Goal: Information Seeking & Learning: Learn about a topic

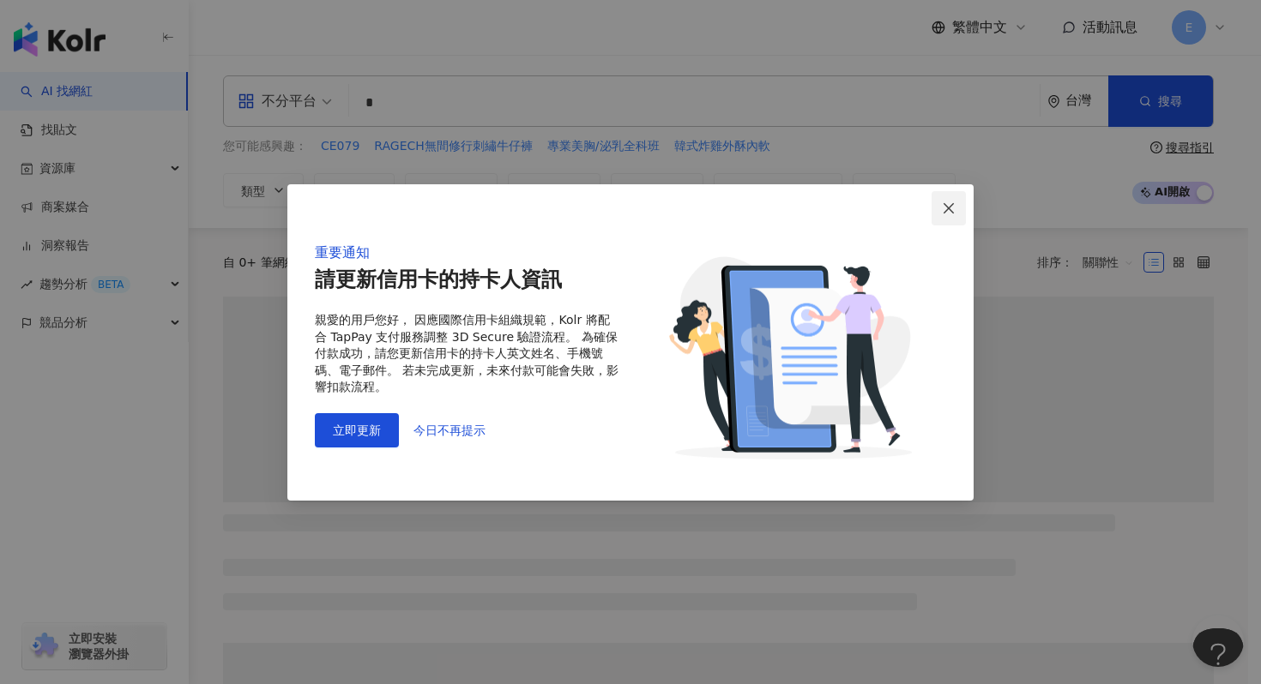
click at [954, 211] on icon "close" at bounding box center [949, 209] width 14 height 14
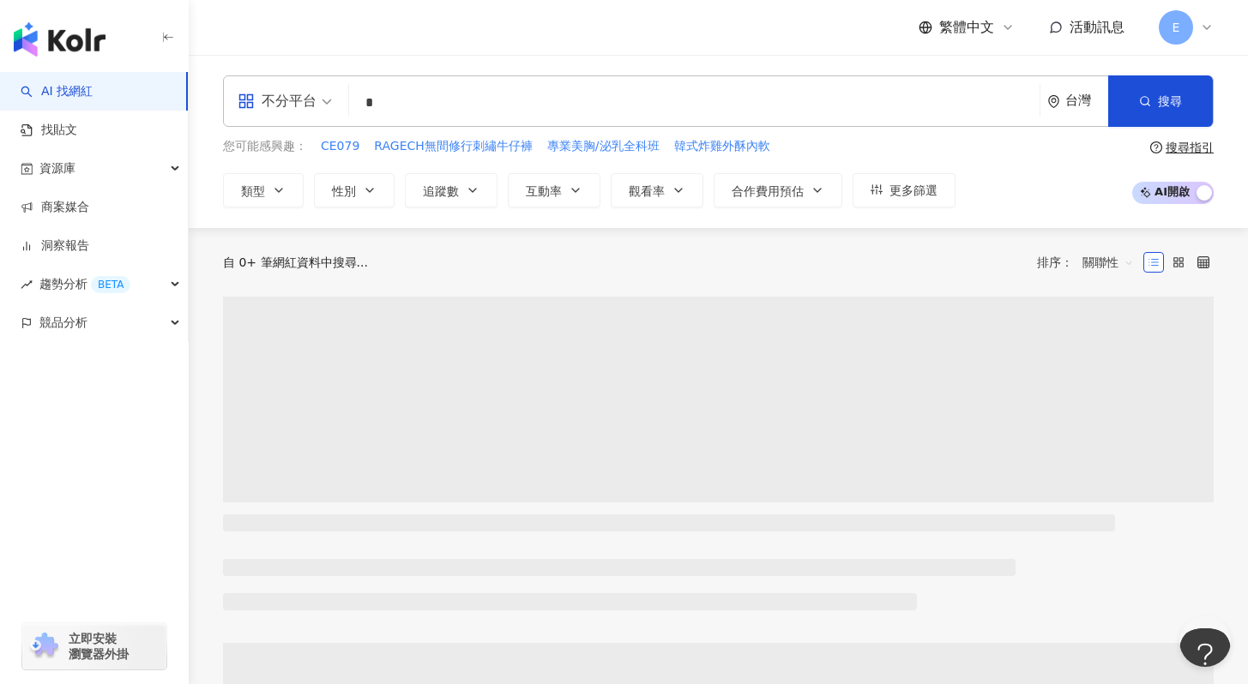
click at [608, 107] on input "*" at bounding box center [694, 103] width 677 height 33
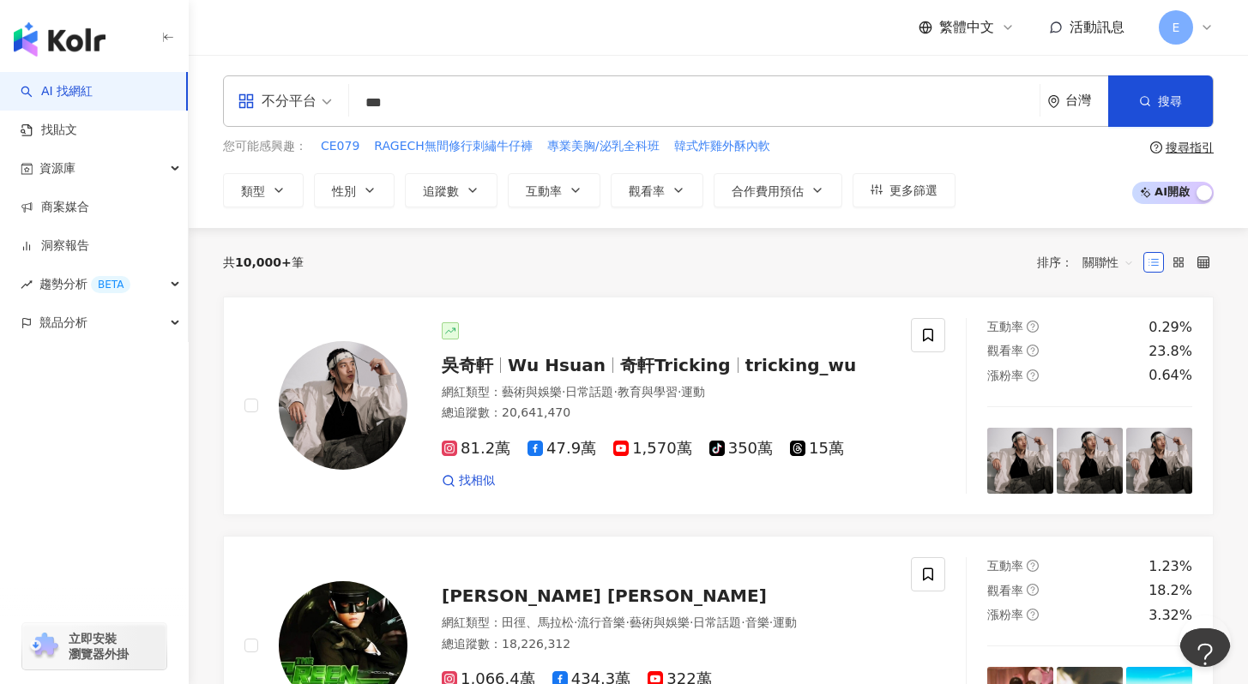
type input "***"
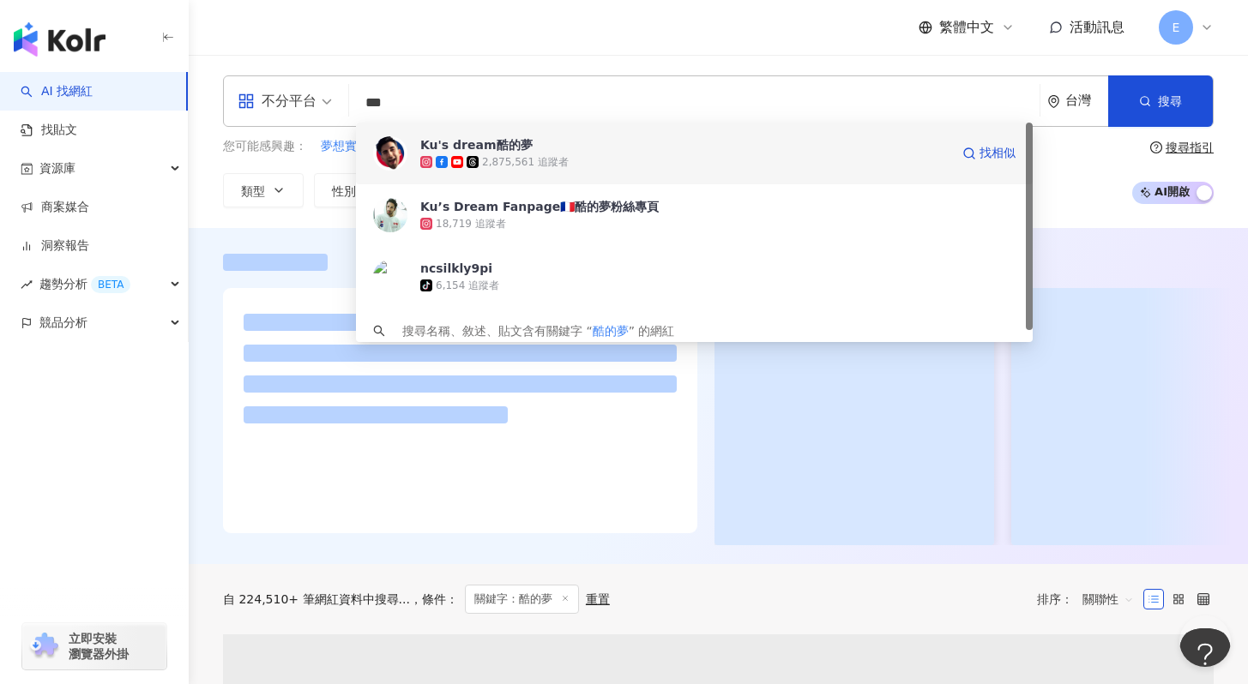
click at [601, 149] on span "Ku's dream酷的夢" at bounding box center [684, 144] width 529 height 17
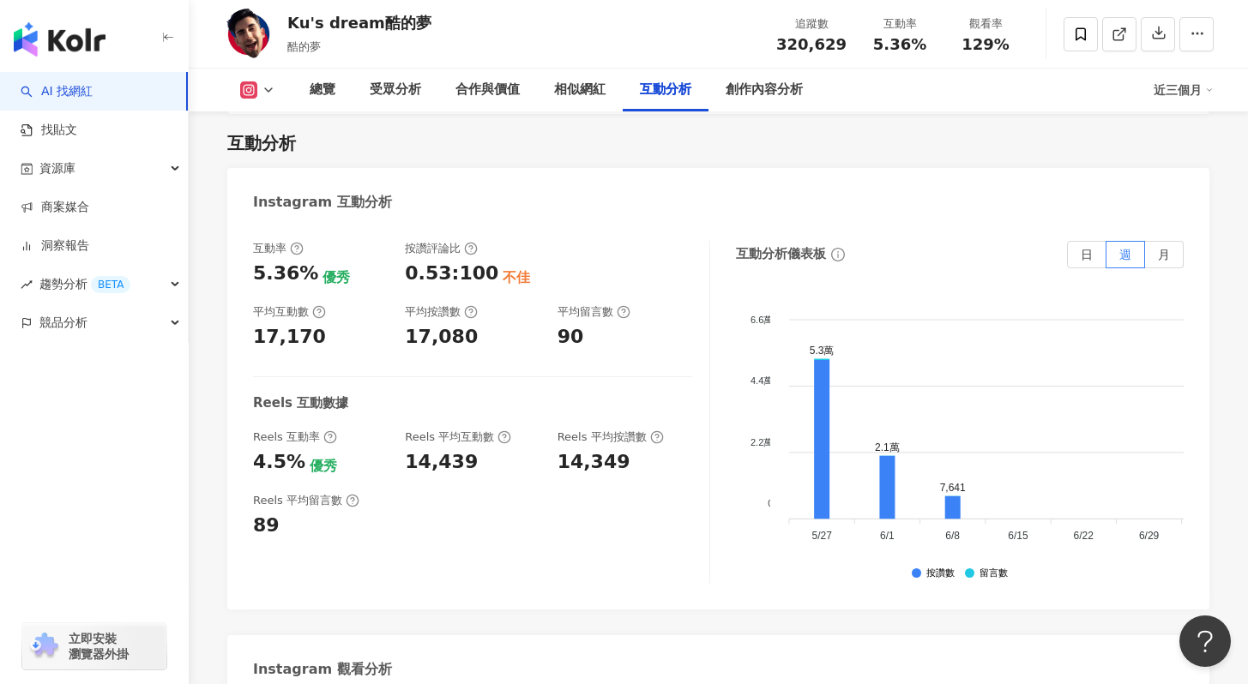
scroll to position [3333, 0]
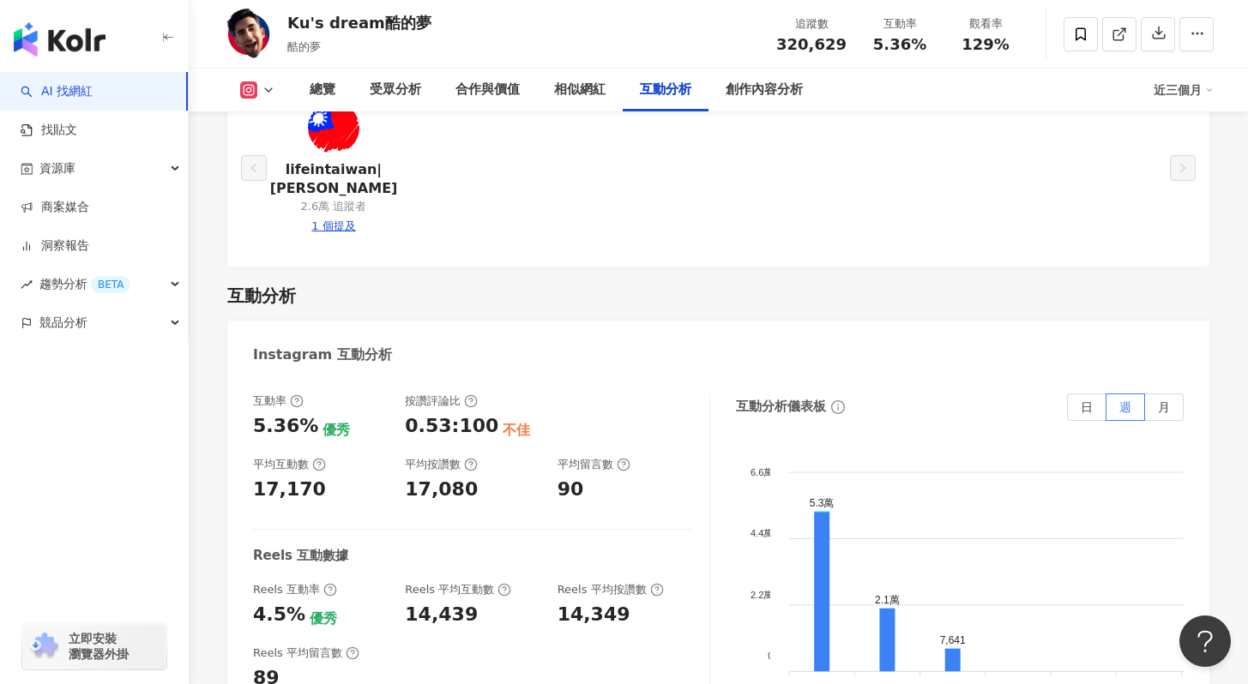
click at [280, 84] on button at bounding box center [257, 89] width 69 height 17
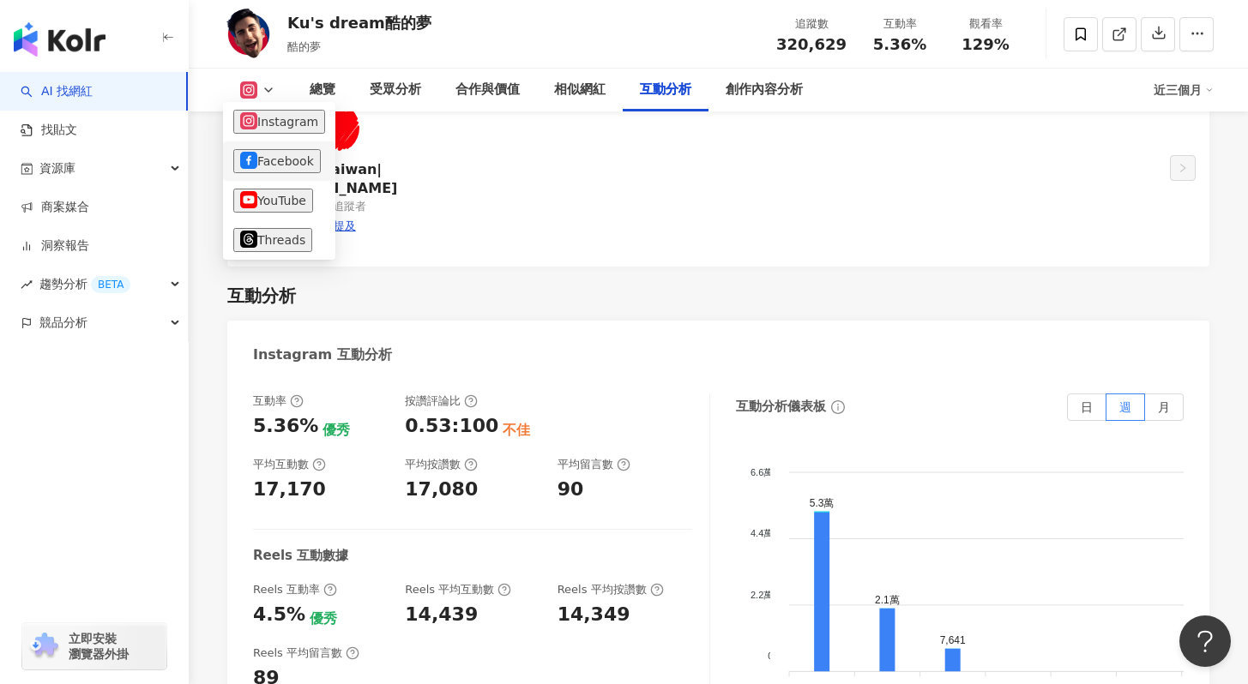
click at [281, 178] on li "Facebook" at bounding box center [279, 160] width 112 height 39
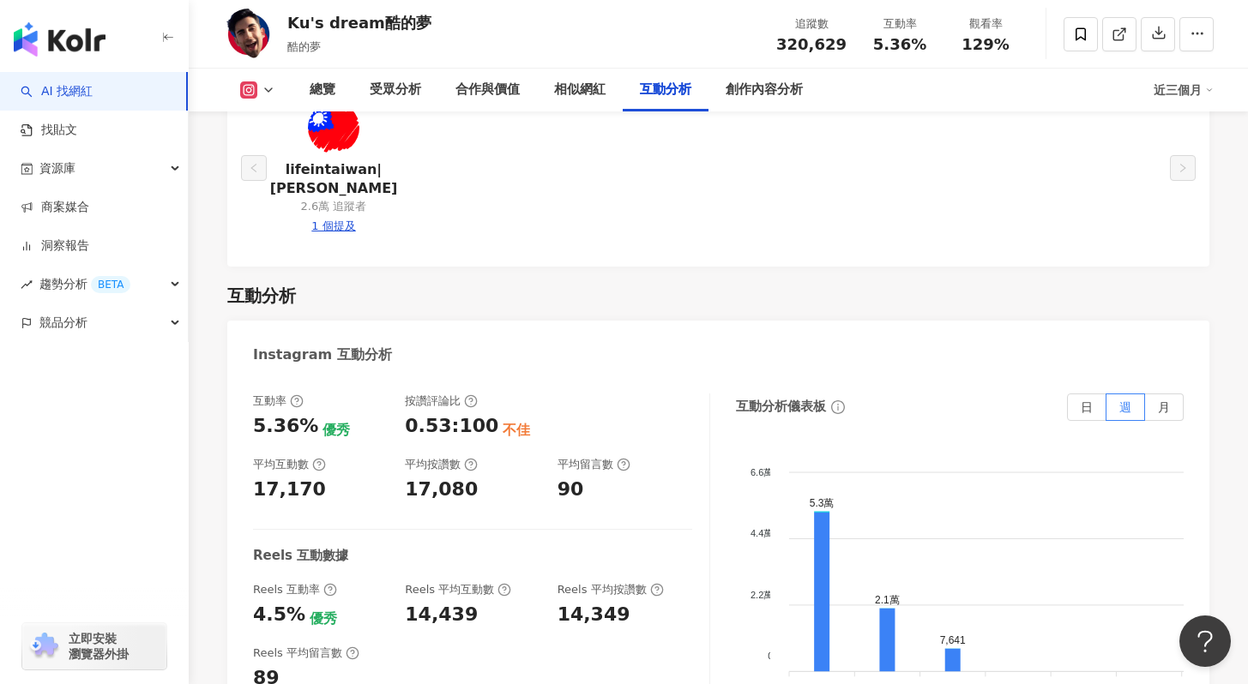
click at [269, 93] on icon at bounding box center [269, 90] width 14 height 14
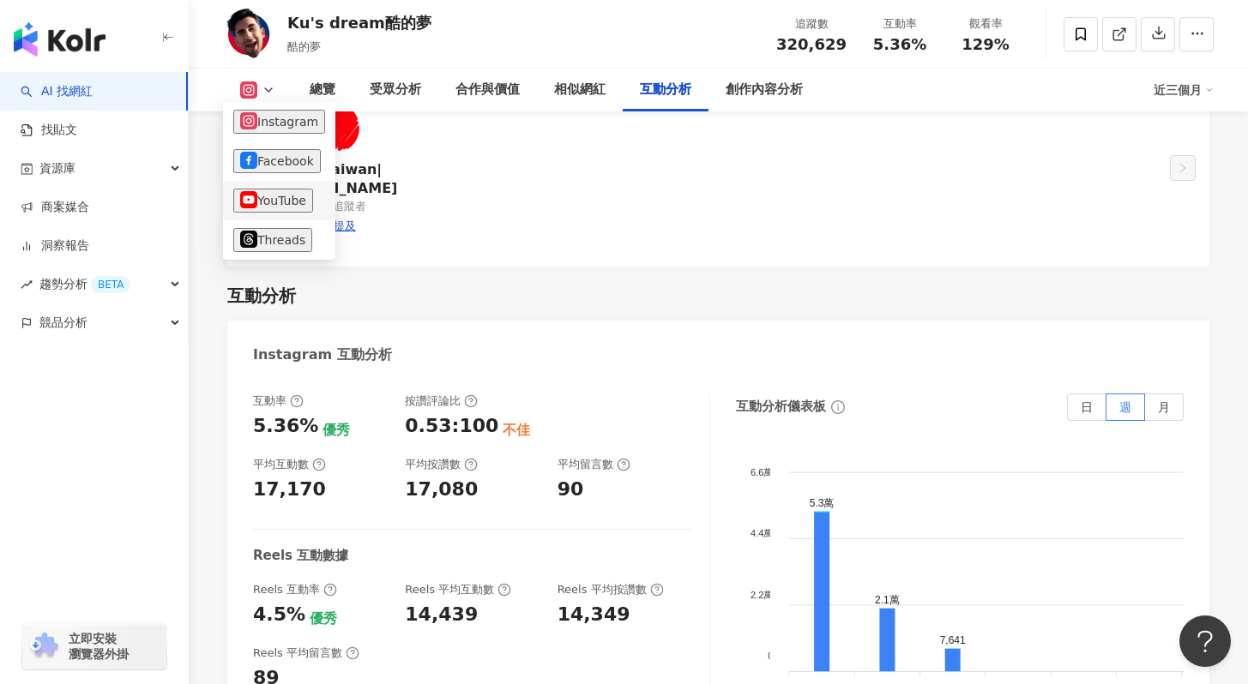
click at [291, 197] on button "YouTube" at bounding box center [273, 201] width 80 height 24
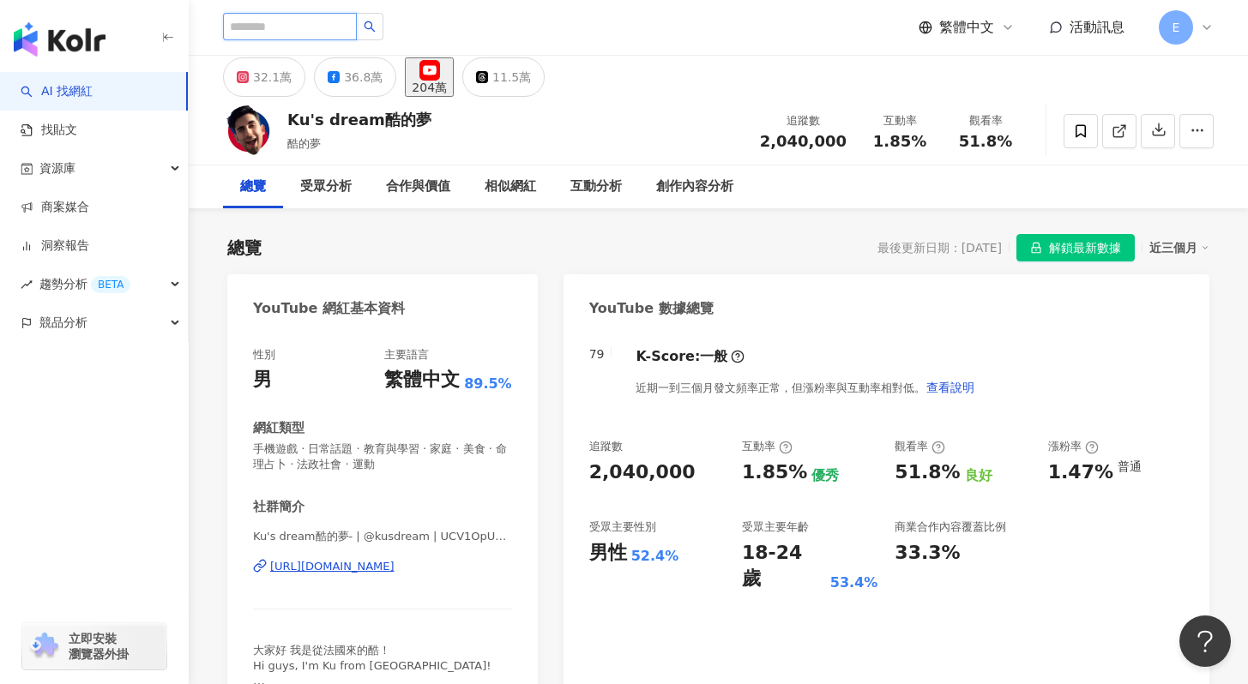
click at [289, 16] on input "search" at bounding box center [290, 26] width 134 height 27
type input "*"
type input "***"
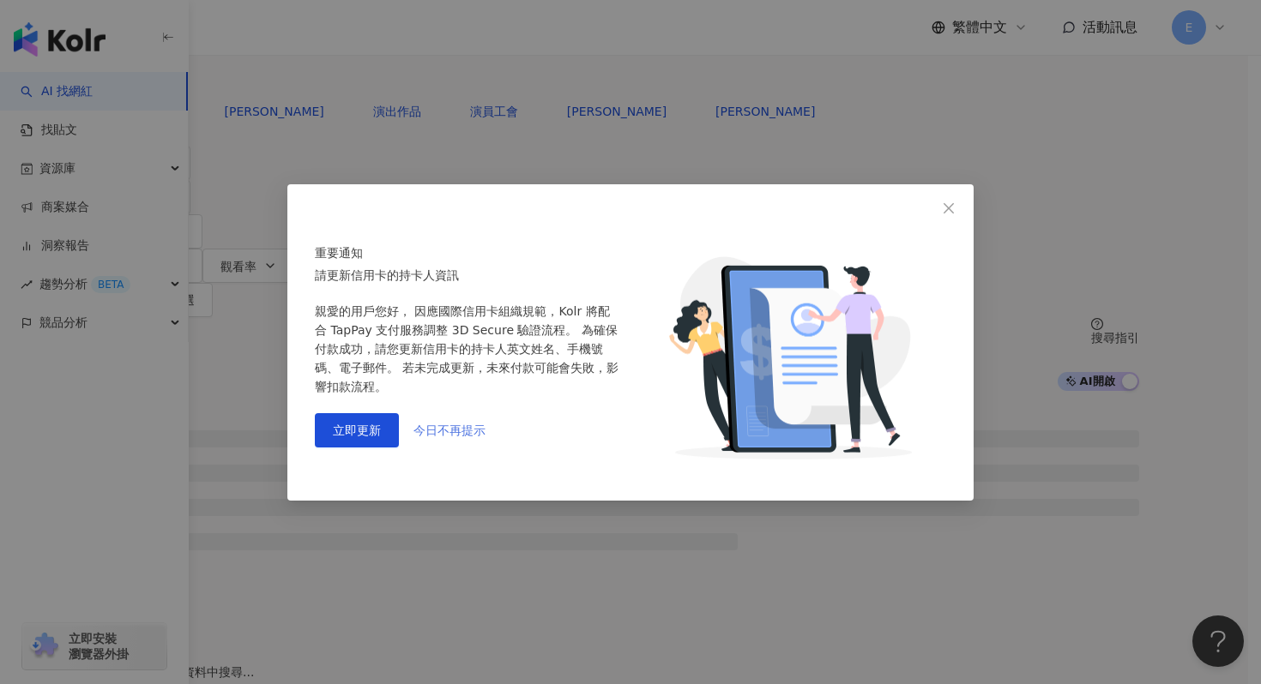
click at [449, 434] on span "今日不再提示" at bounding box center [449, 431] width 72 height 14
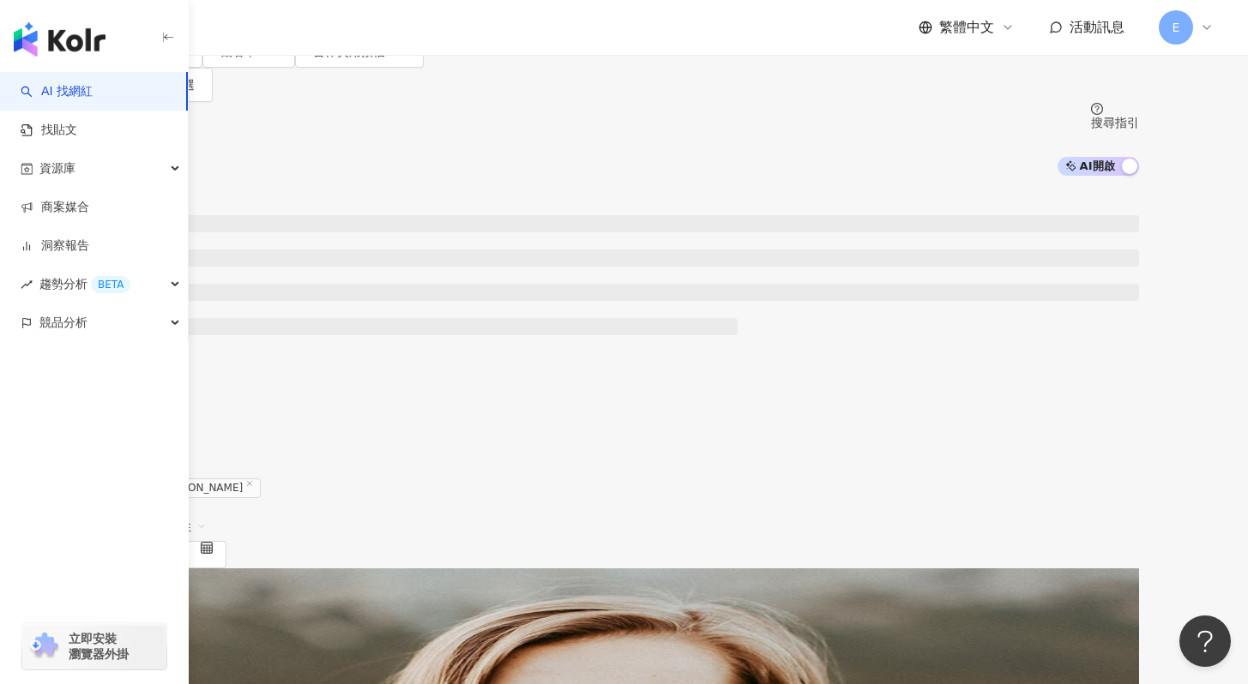
scroll to position [227, 0]
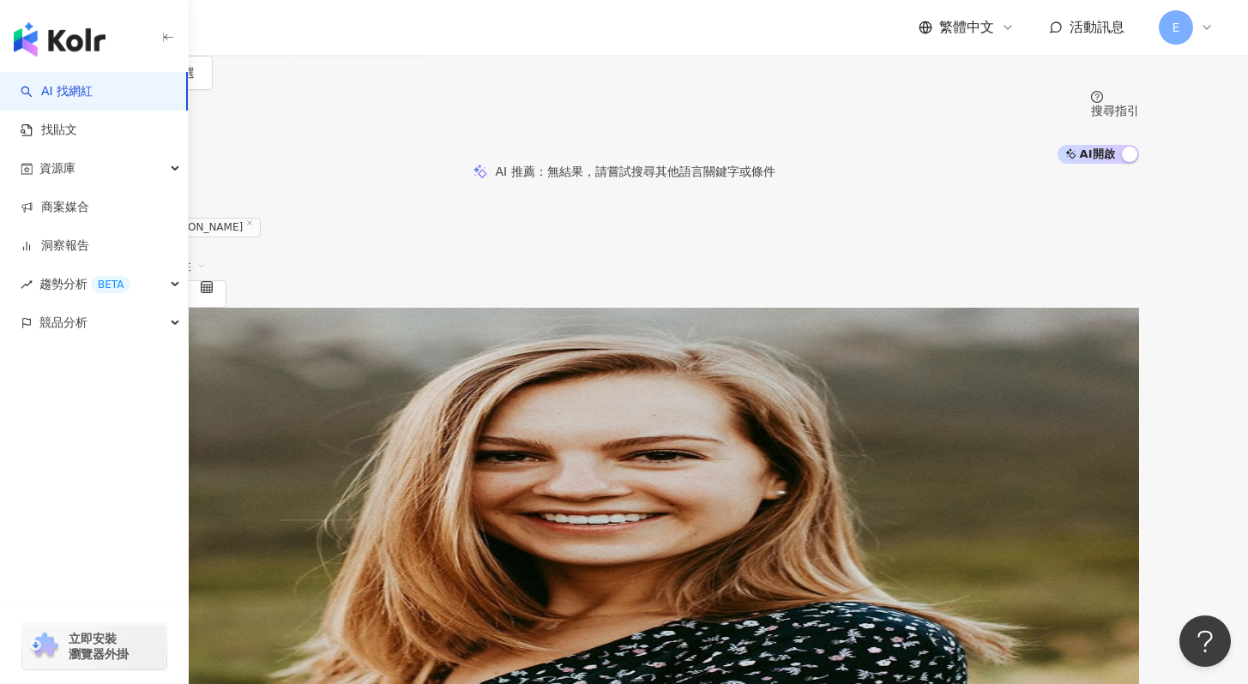
click at [720, 575] on div "找相似 查看關鍵字貼文 34 筆" at bounding box center [624, 582] width 1029 height 14
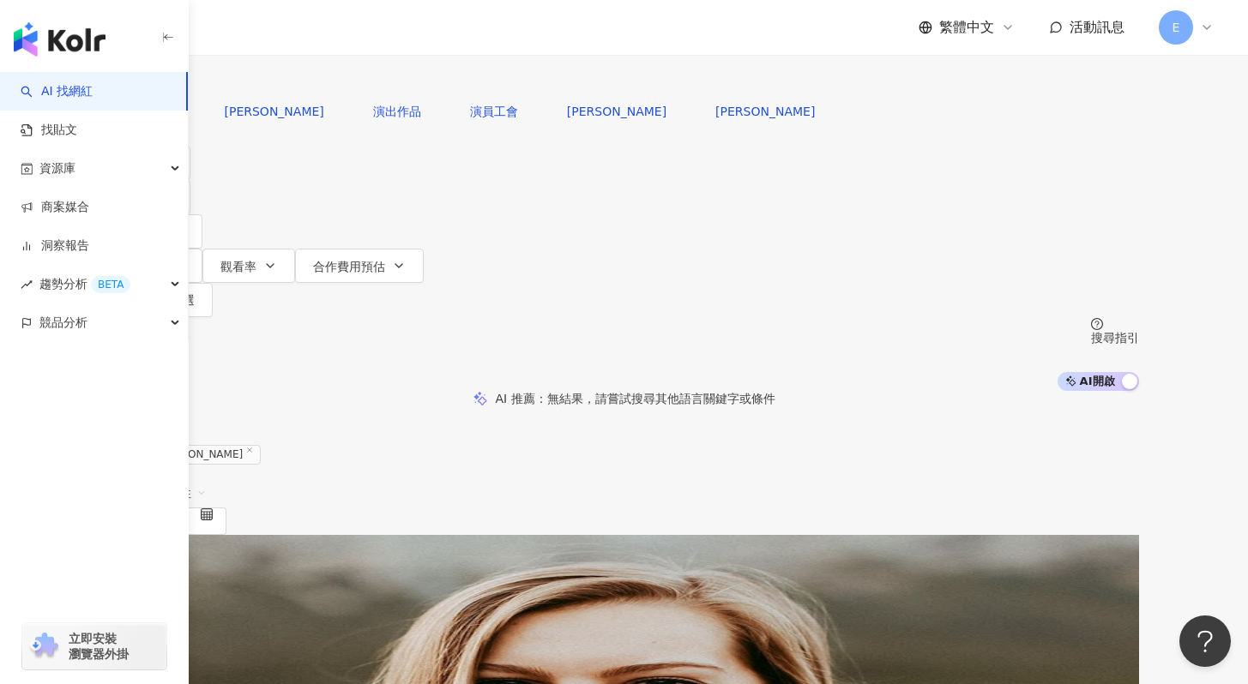
click at [470, 94] on div "不分平台 *** 台灣 搜尋" at bounding box center [624, 47] width 1029 height 94
click at [359, 33] on input "***" at bounding box center [289, 16] width 139 height 33
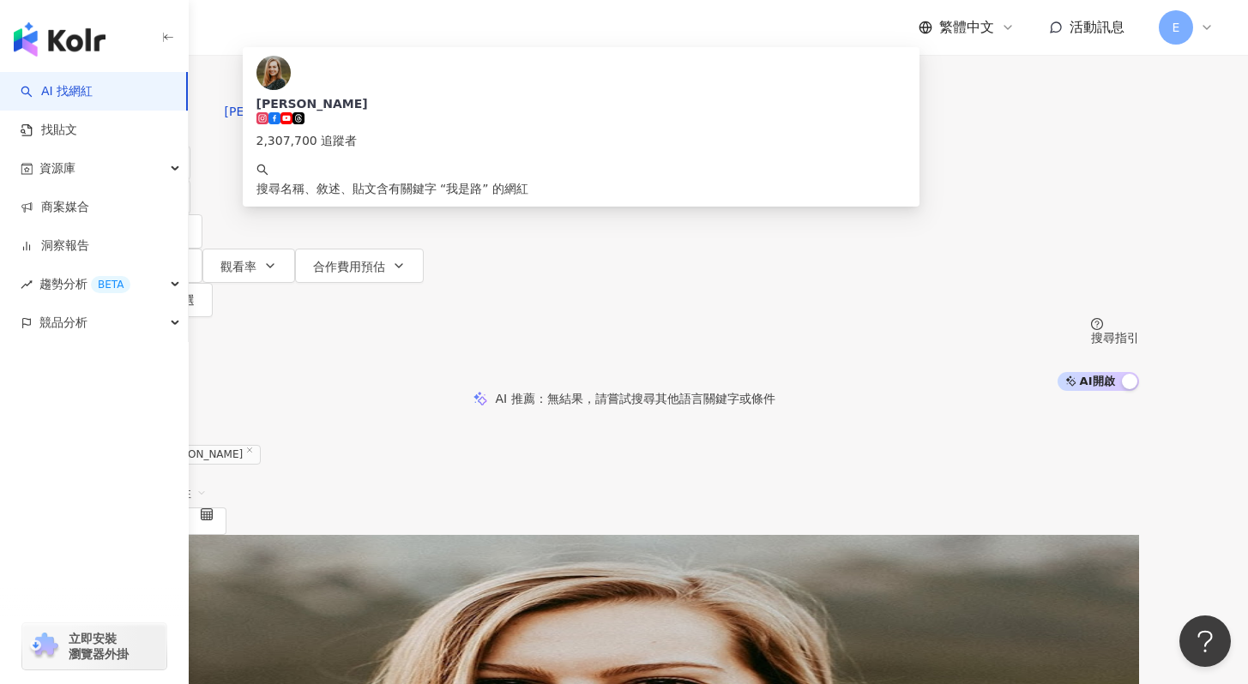
type input "****"
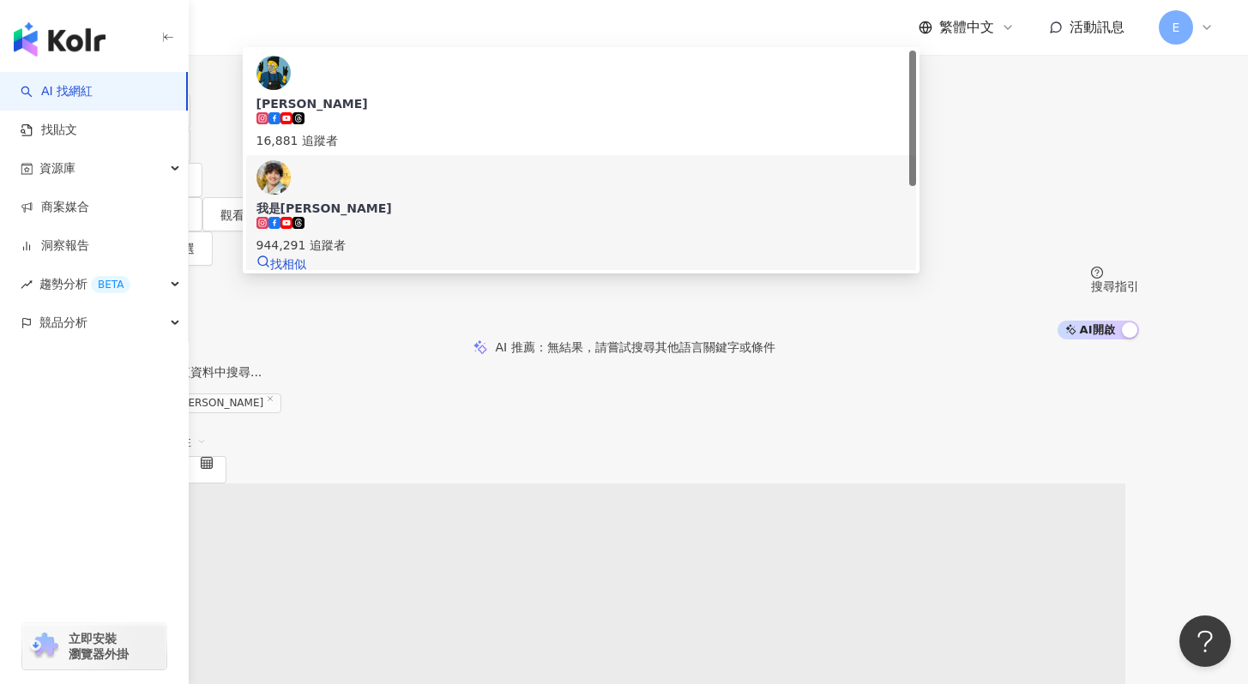
click at [581, 208] on span "我是[PERSON_NAME]" at bounding box center [580, 208] width 649 height 17
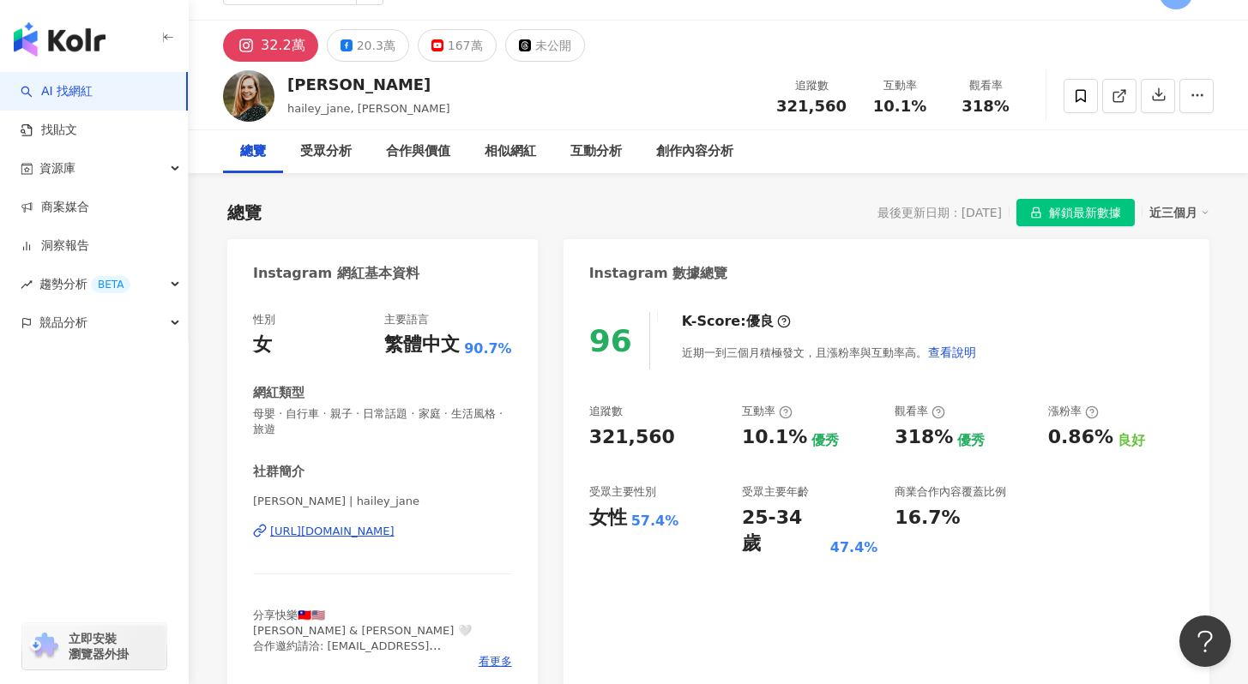
scroll to position [45, 0]
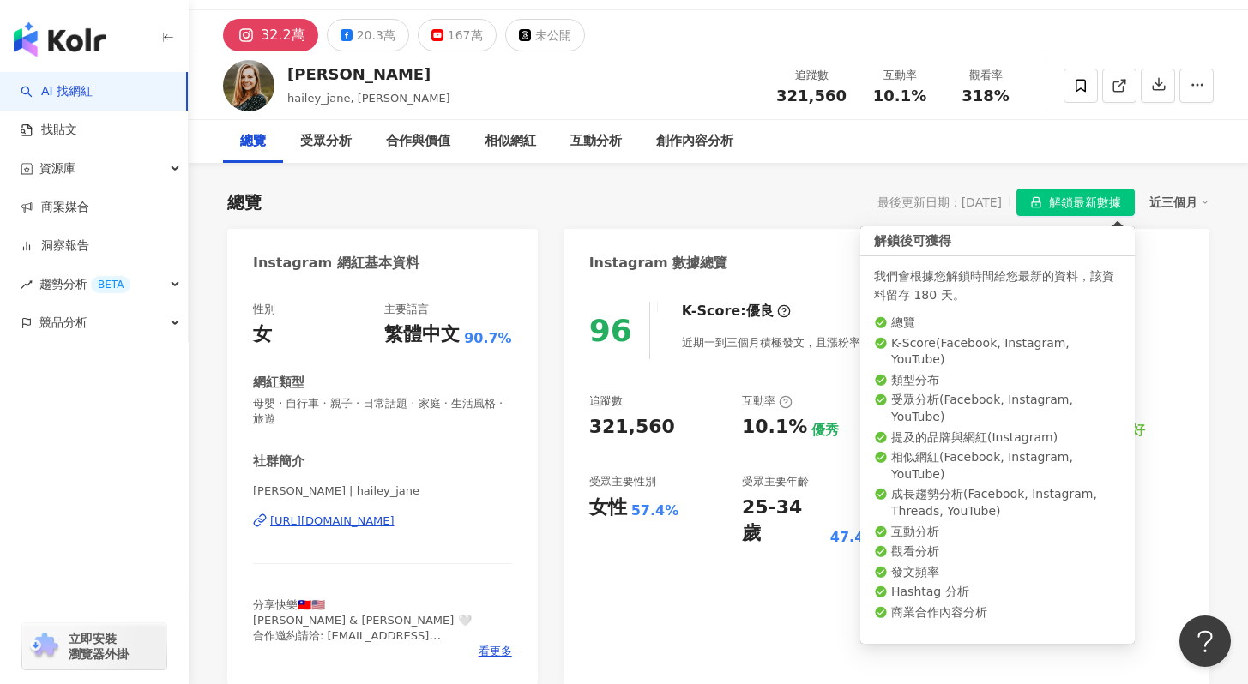
click at [1051, 212] on span "解鎖最新數據" at bounding box center [1085, 203] width 72 height 27
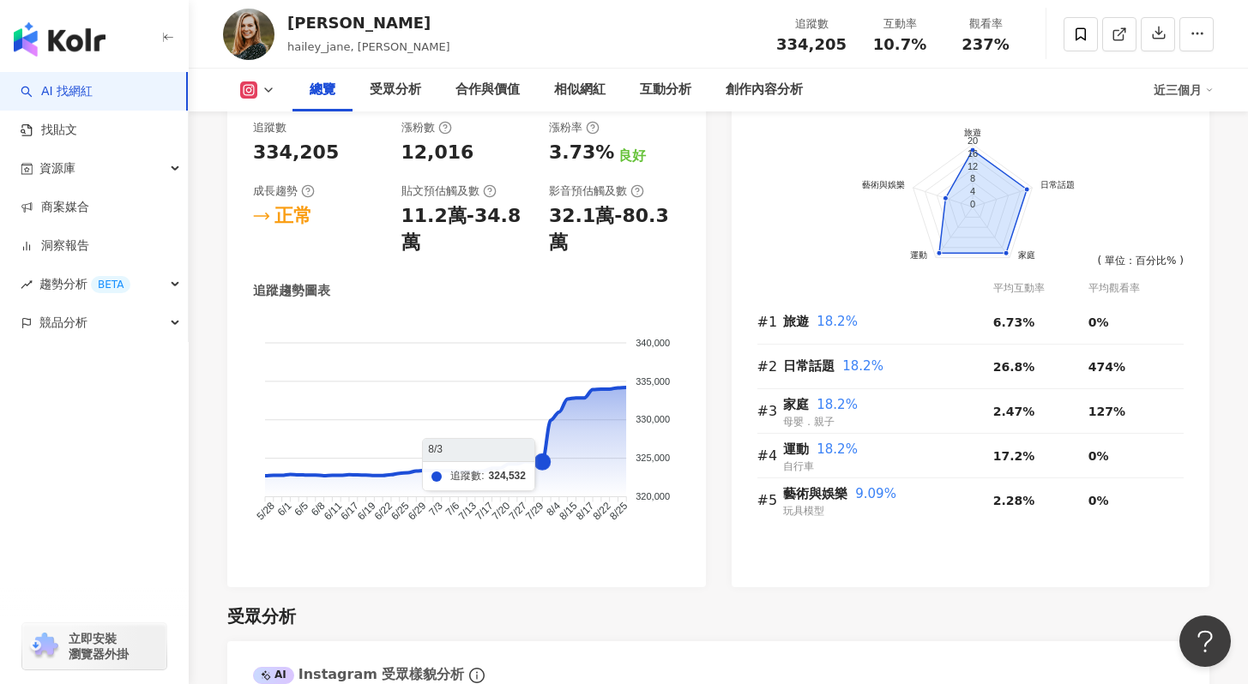
scroll to position [912, 0]
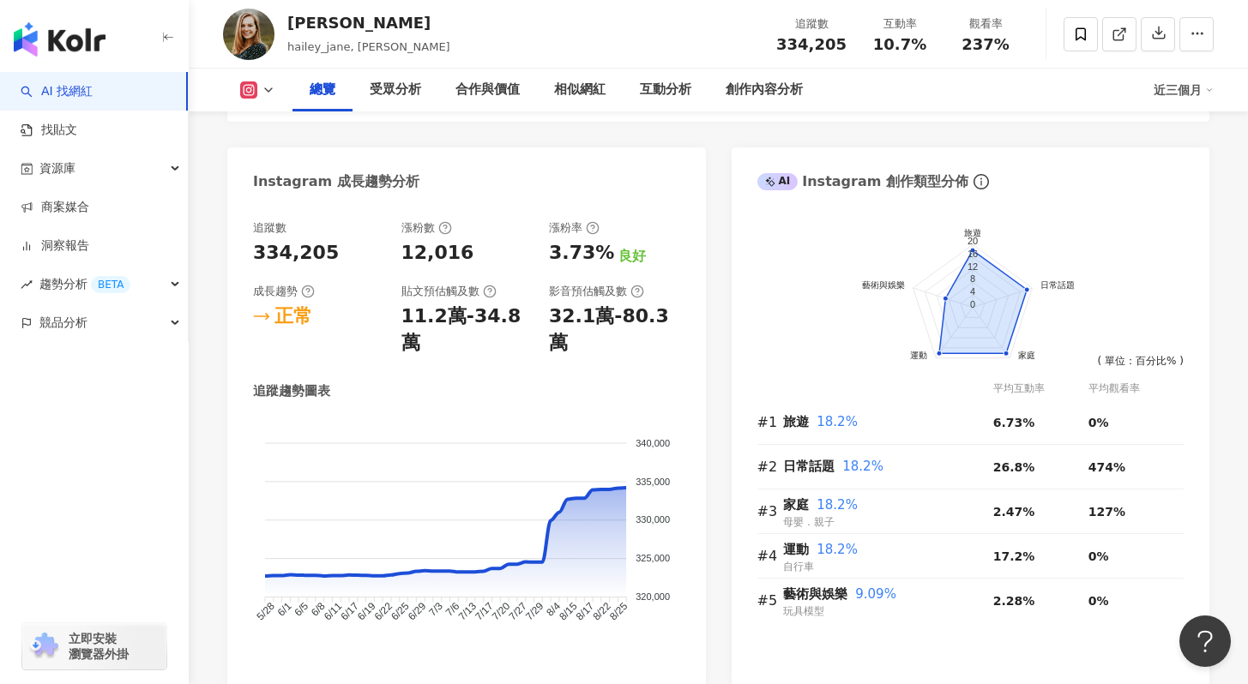
click at [269, 100] on div "總覽 受眾分析 合作與價值 相似網紅 互動分析 創作內容分析 近三個月" at bounding box center [718, 90] width 990 height 43
click at [268, 95] on icon at bounding box center [269, 90] width 14 height 14
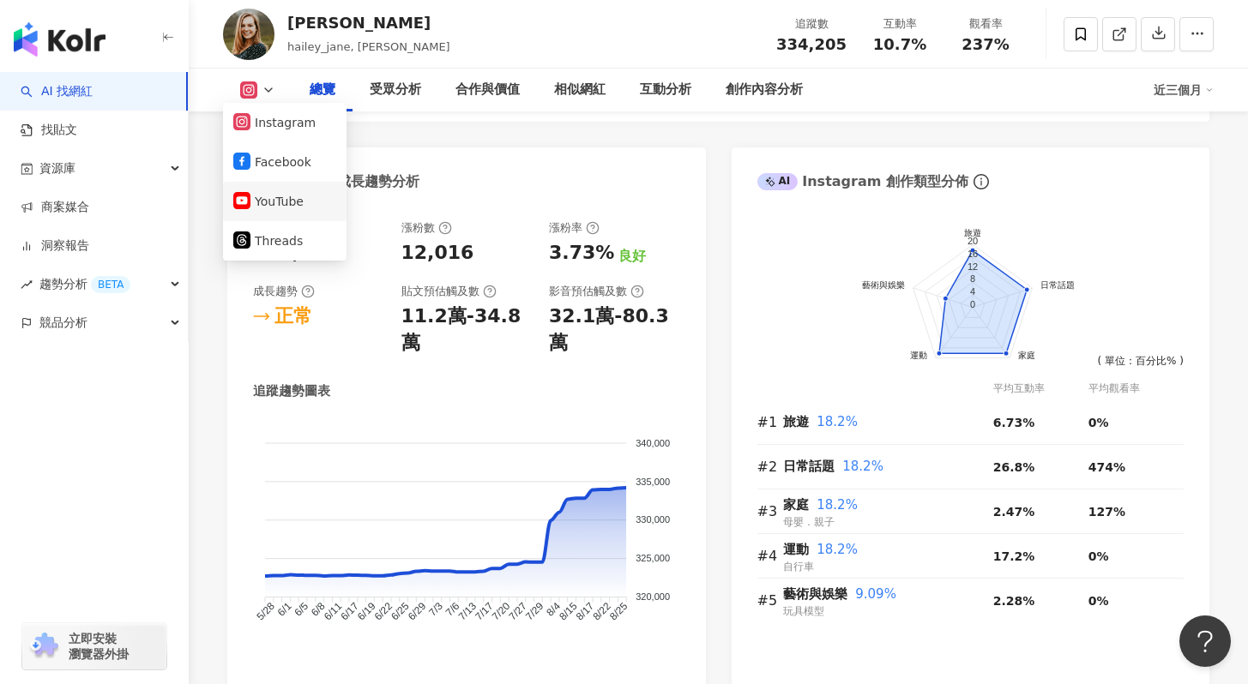
click at [279, 192] on button "YouTube" at bounding box center [284, 202] width 103 height 24
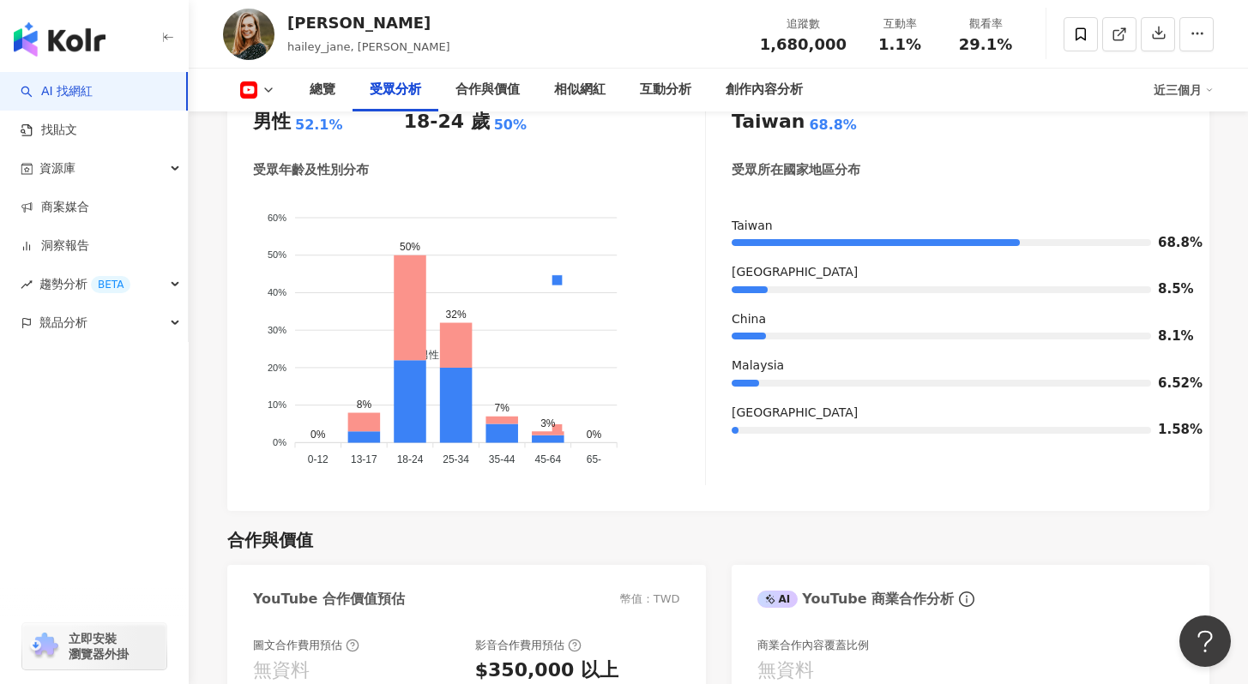
scroll to position [767, 0]
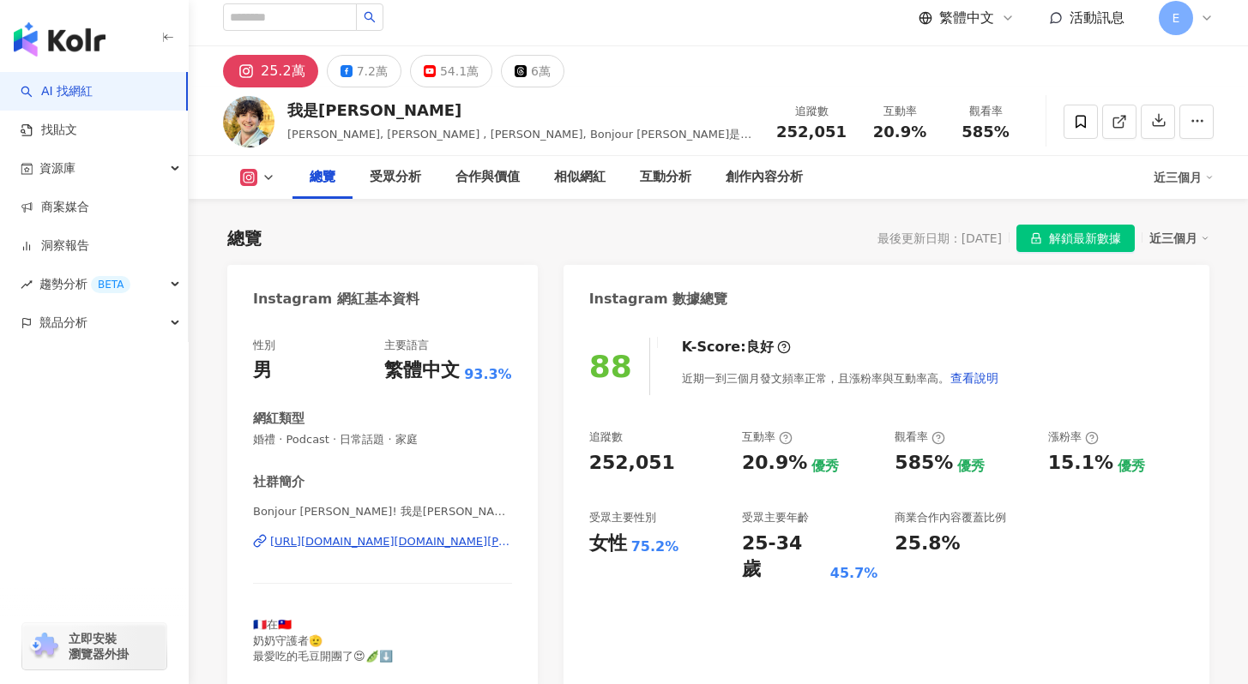
click at [277, 172] on button at bounding box center [257, 177] width 69 height 17
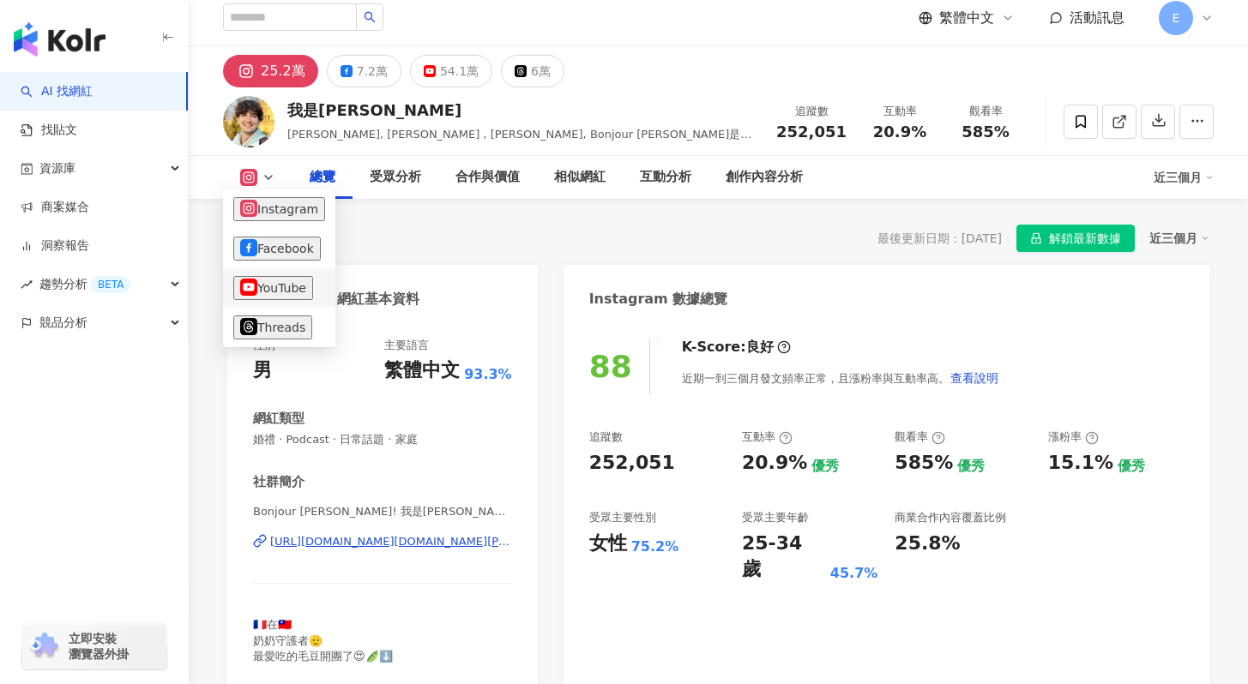
click at [294, 280] on button "YouTube" at bounding box center [273, 288] width 80 height 24
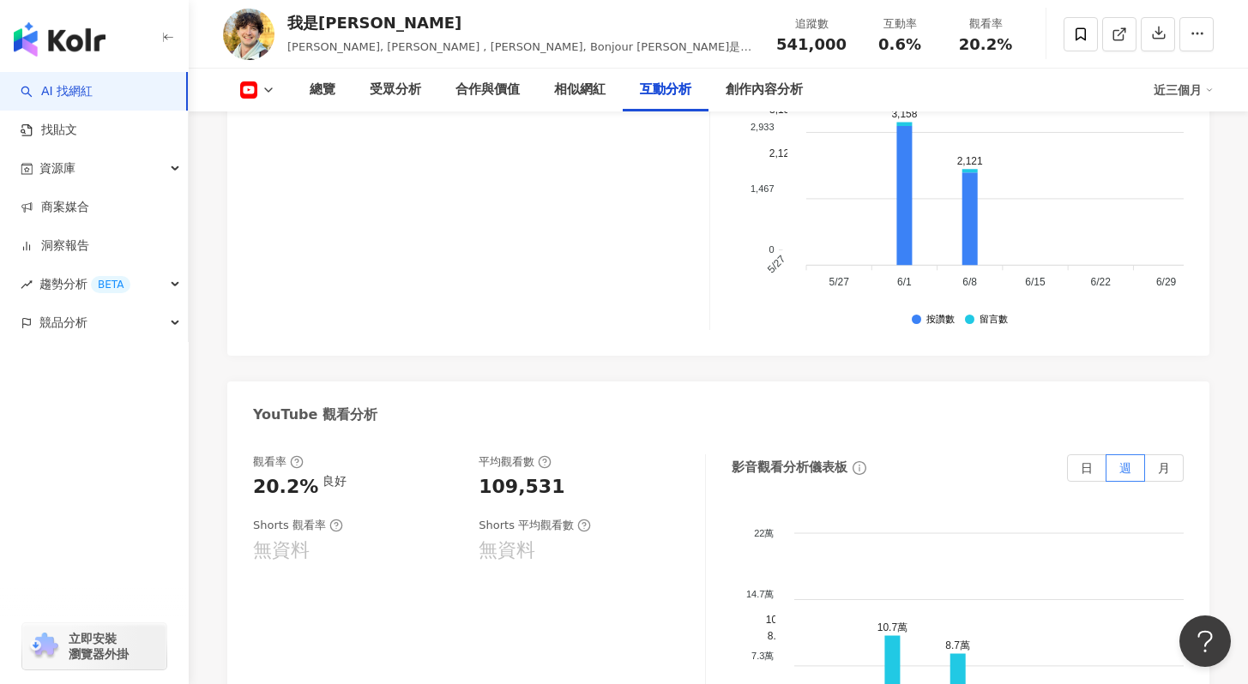
scroll to position [3121, 0]
